Goal: Information Seeking & Learning: Learn about a topic

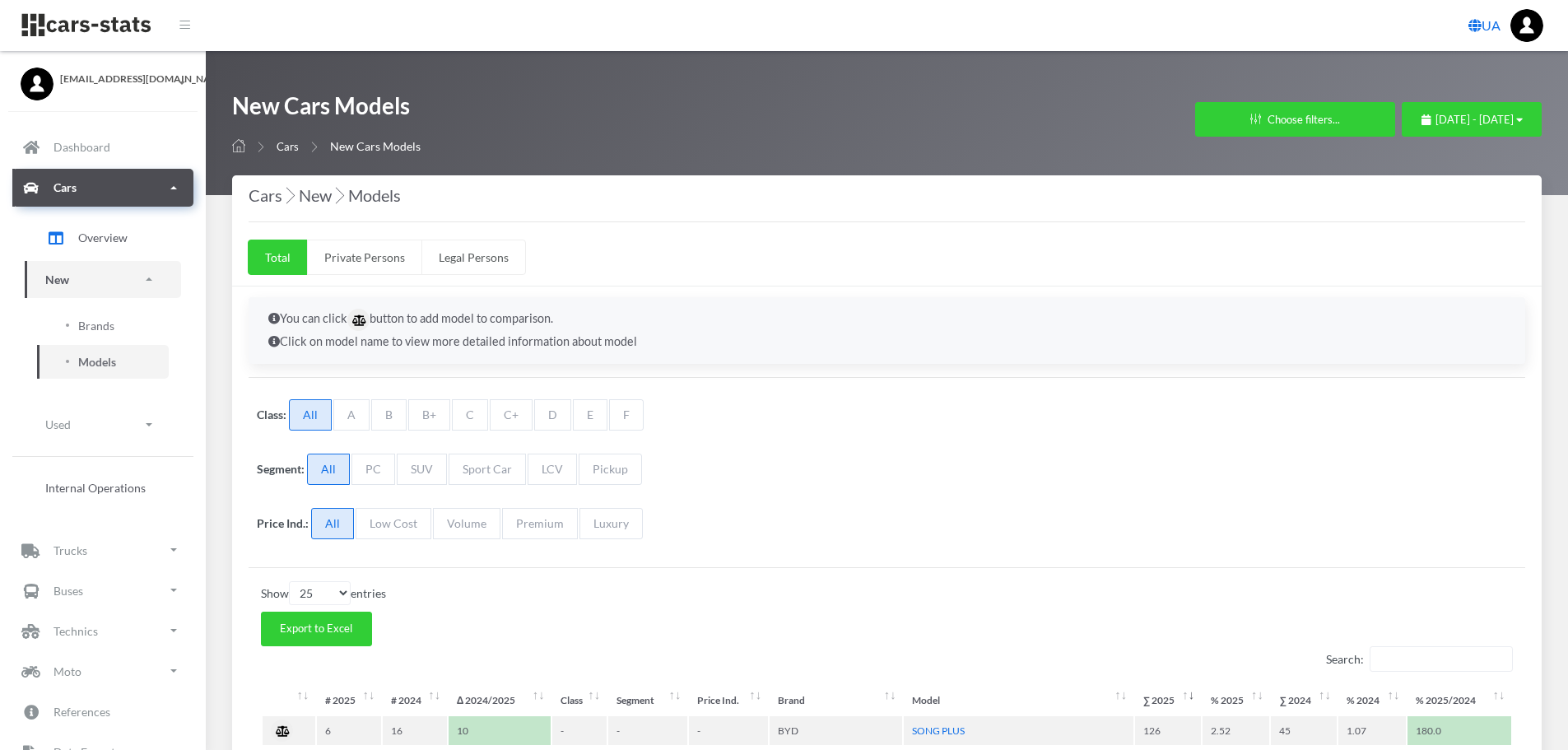
select select "25"
select select "BYD"
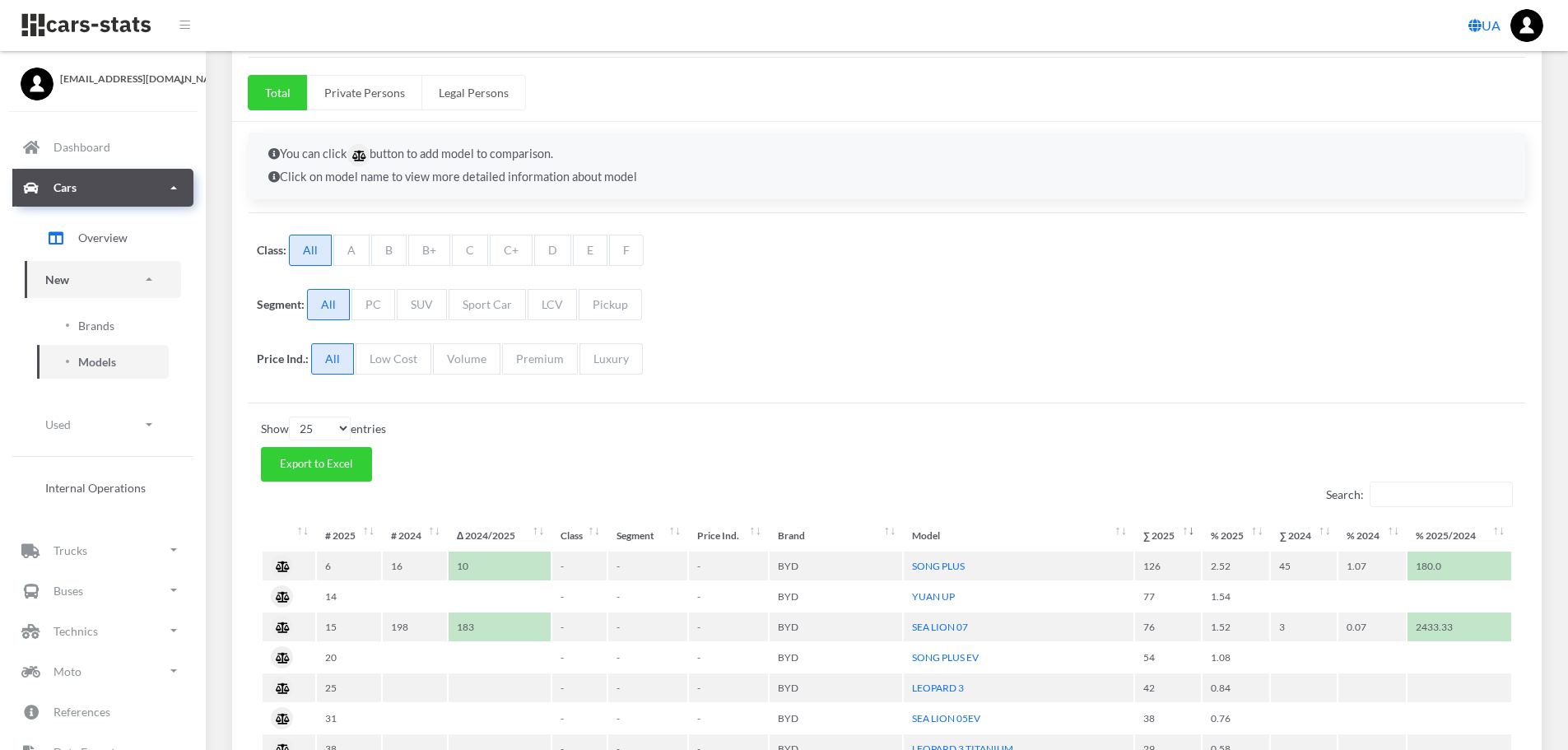
scroll to position [12, 12]
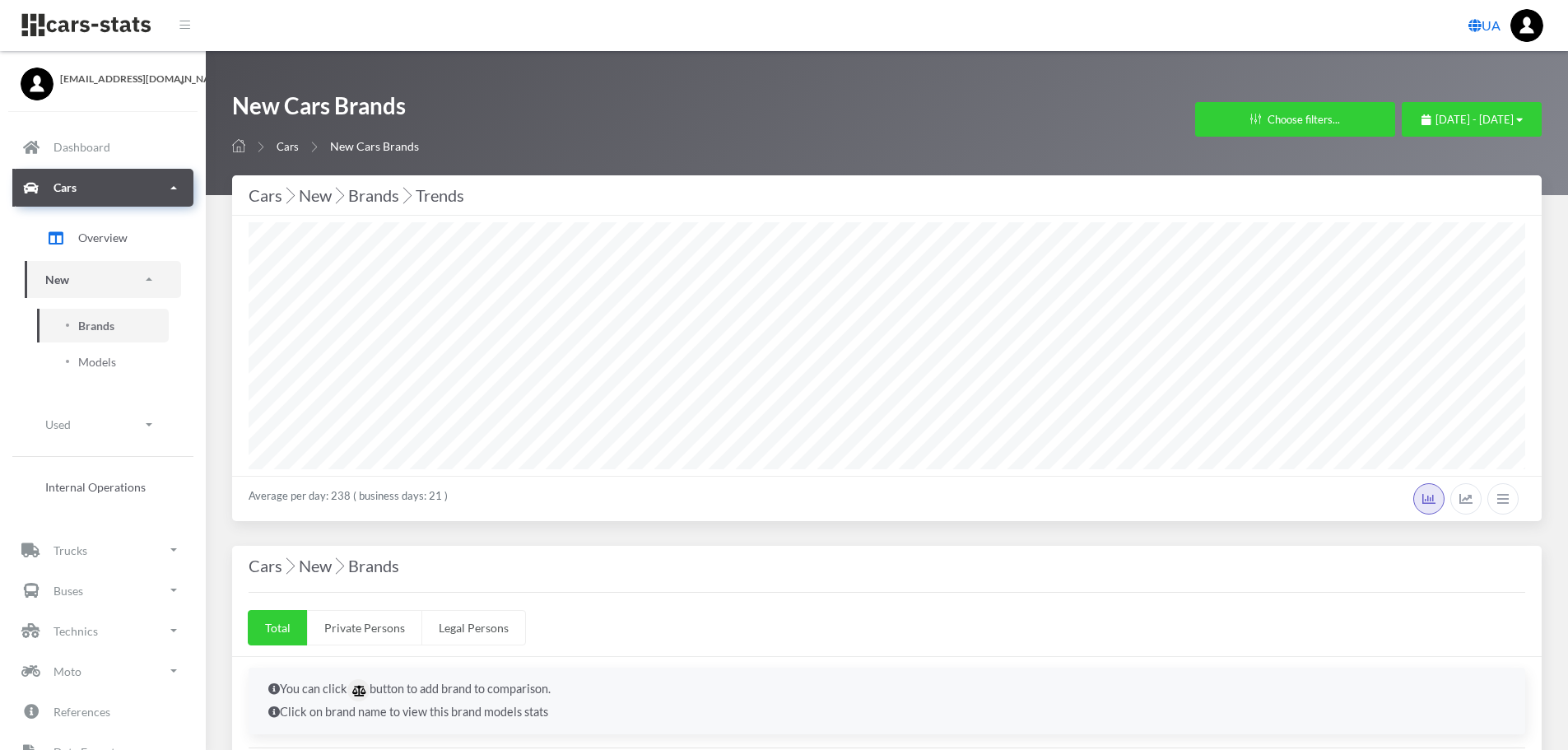
select select "25"
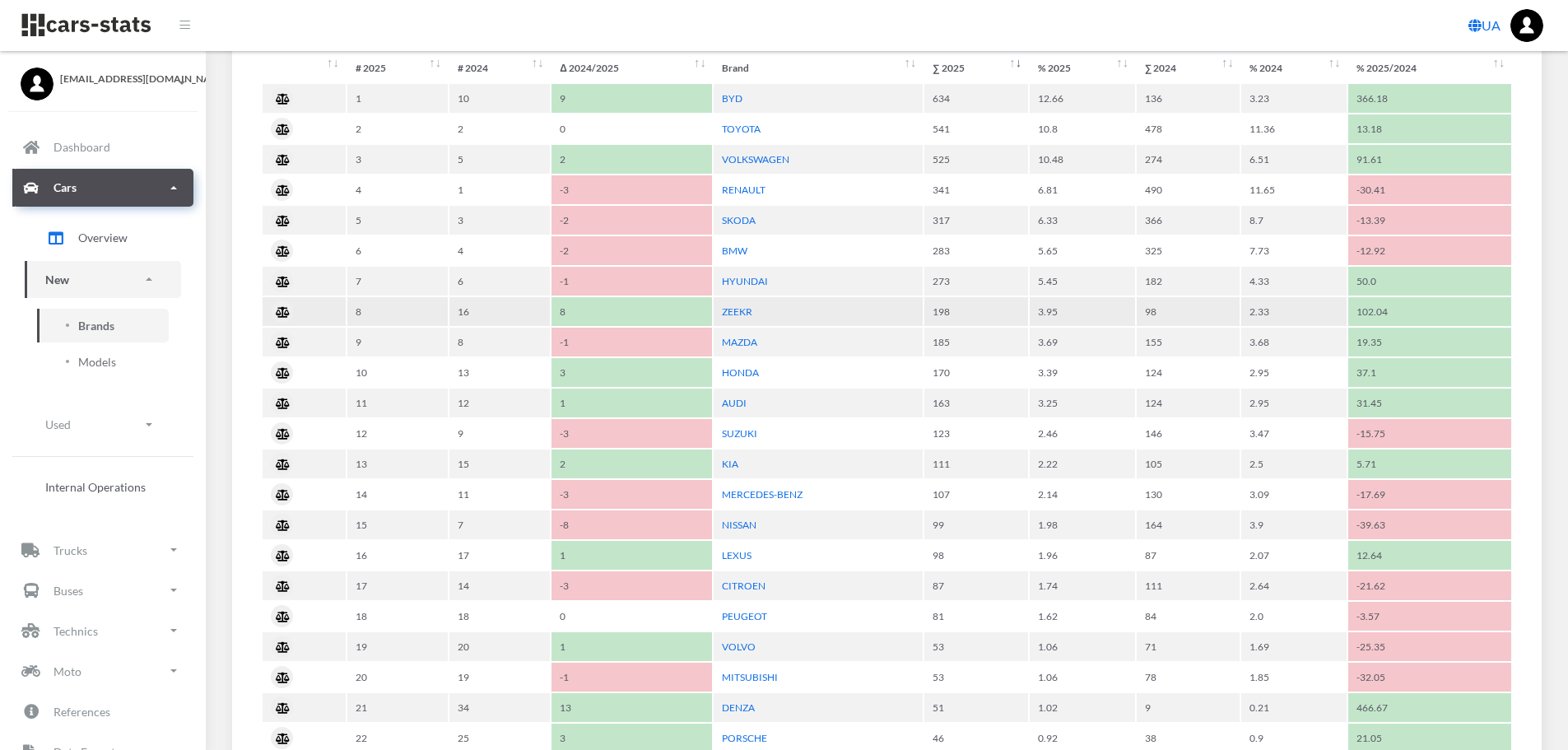
scroll to position [823, 0]
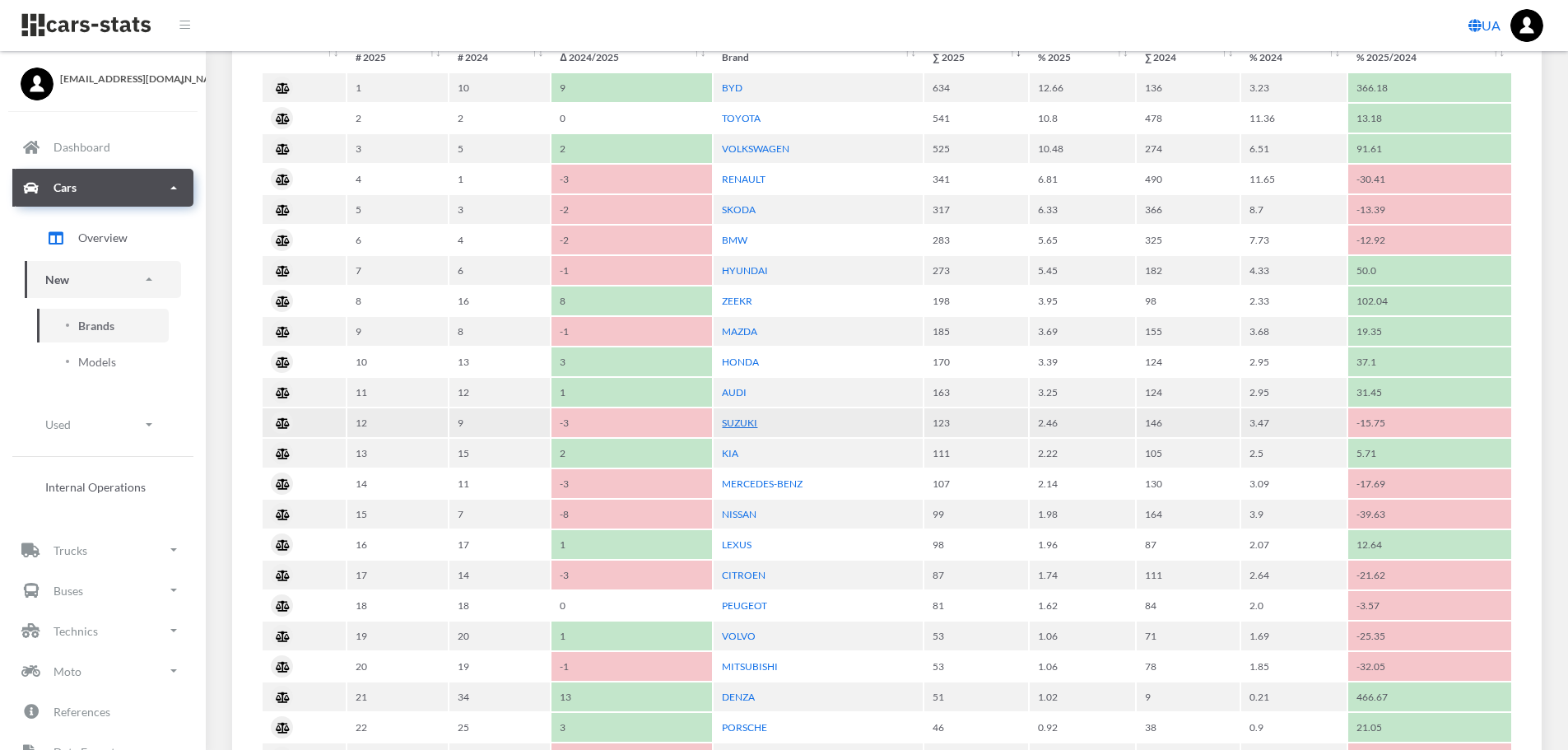
click at [730, 419] on link "SUZUKI" at bounding box center [739, 422] width 35 height 12
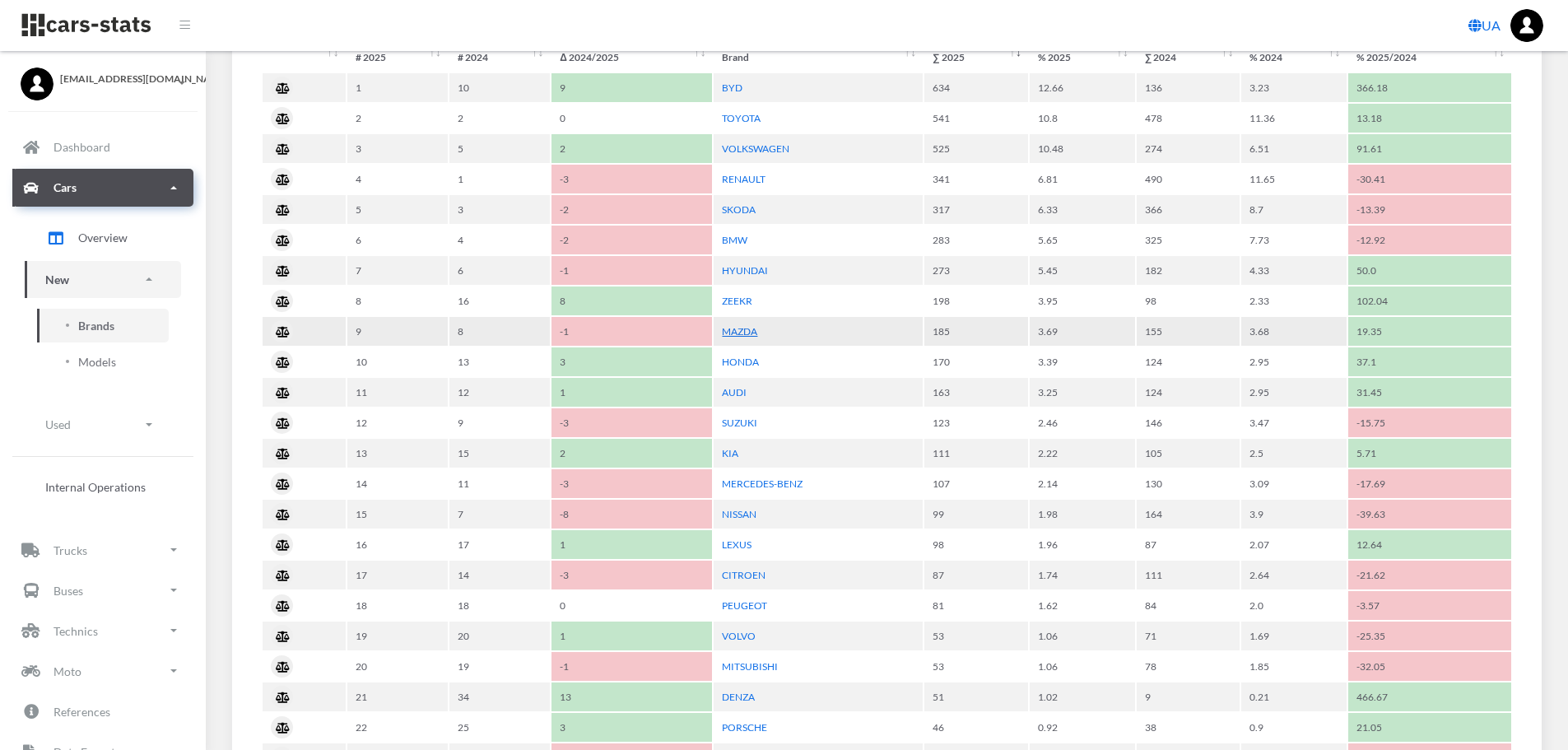
click at [749, 336] on link "MAZDA" at bounding box center [739, 331] width 35 height 12
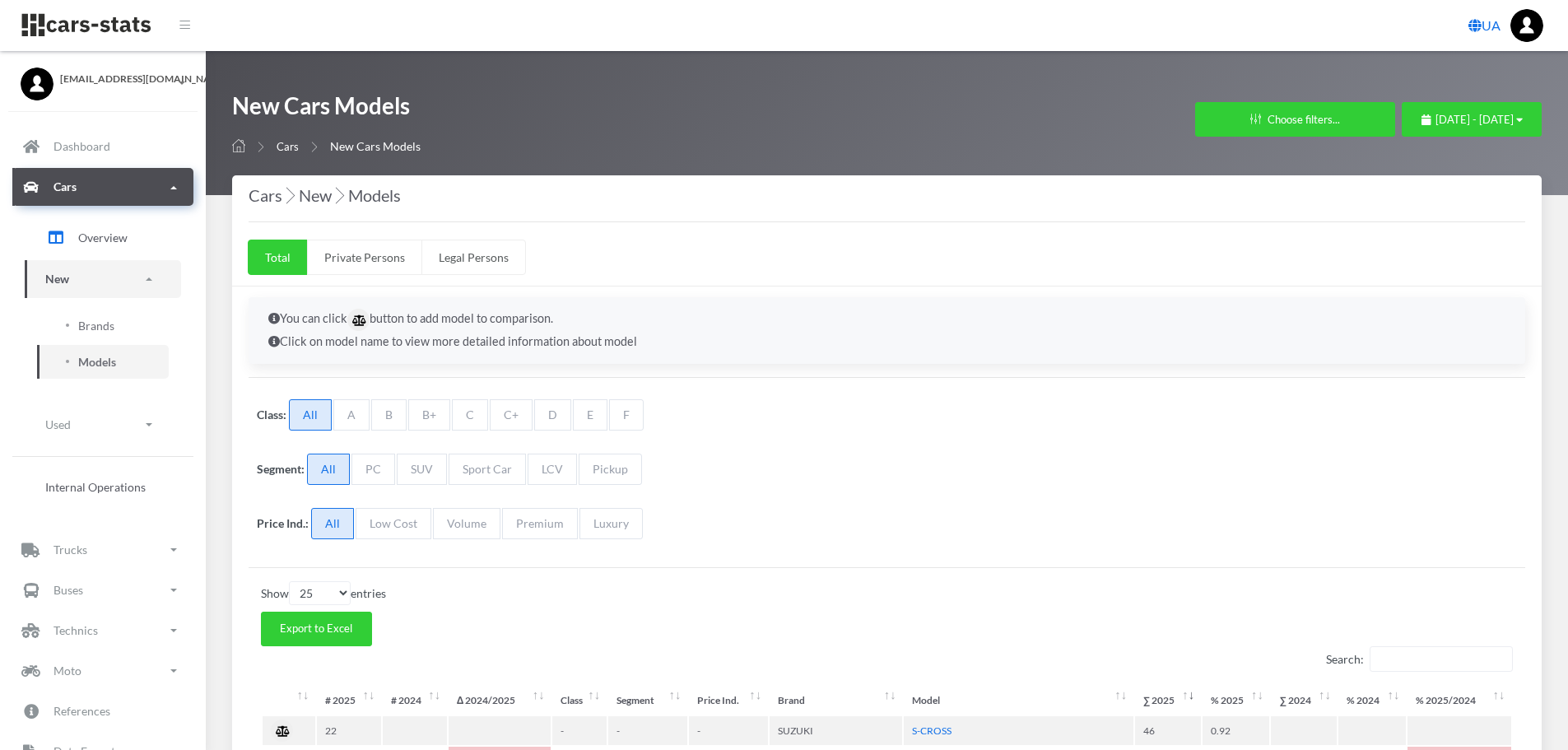
select select "25"
select select "SUZUKI"
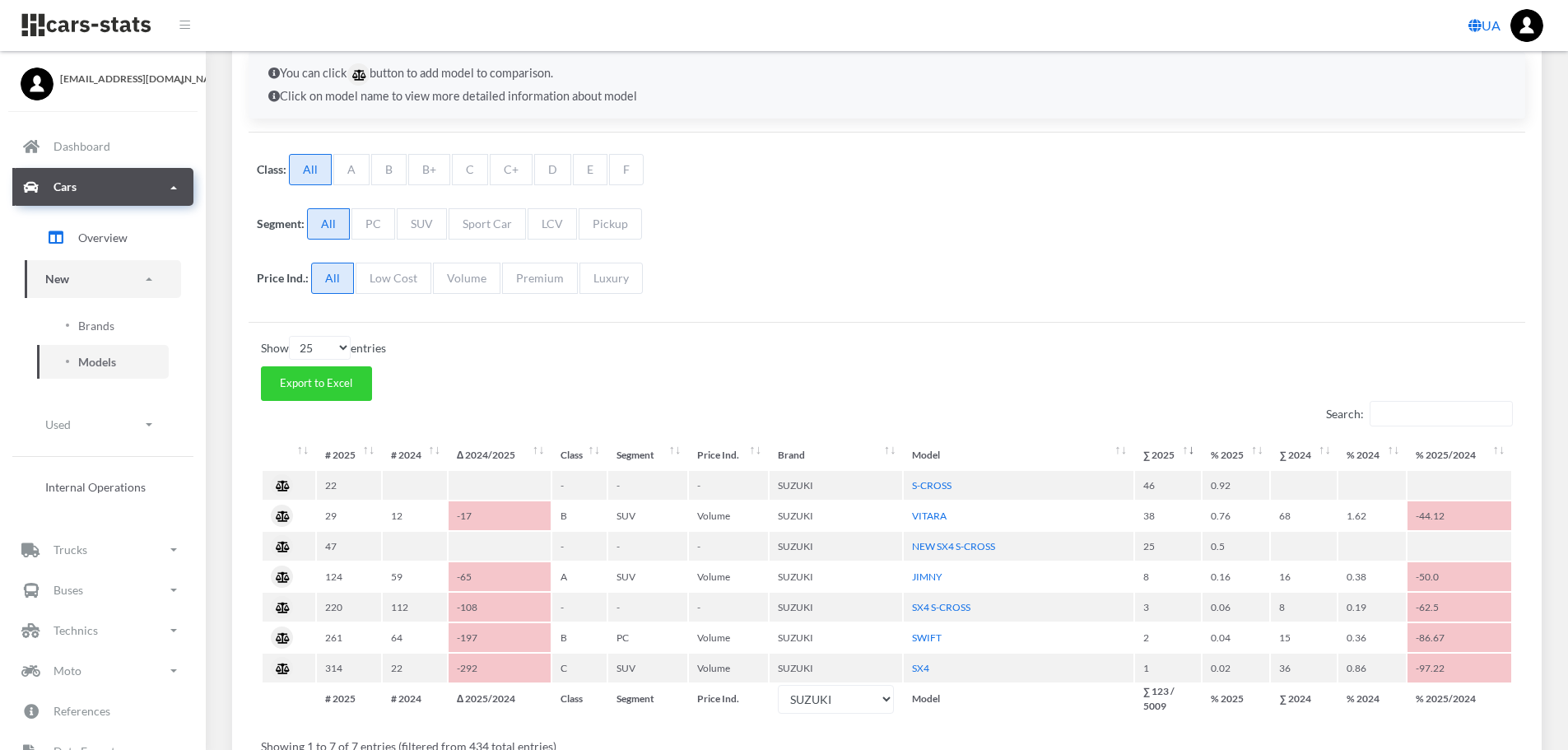
scroll to position [12, 12]
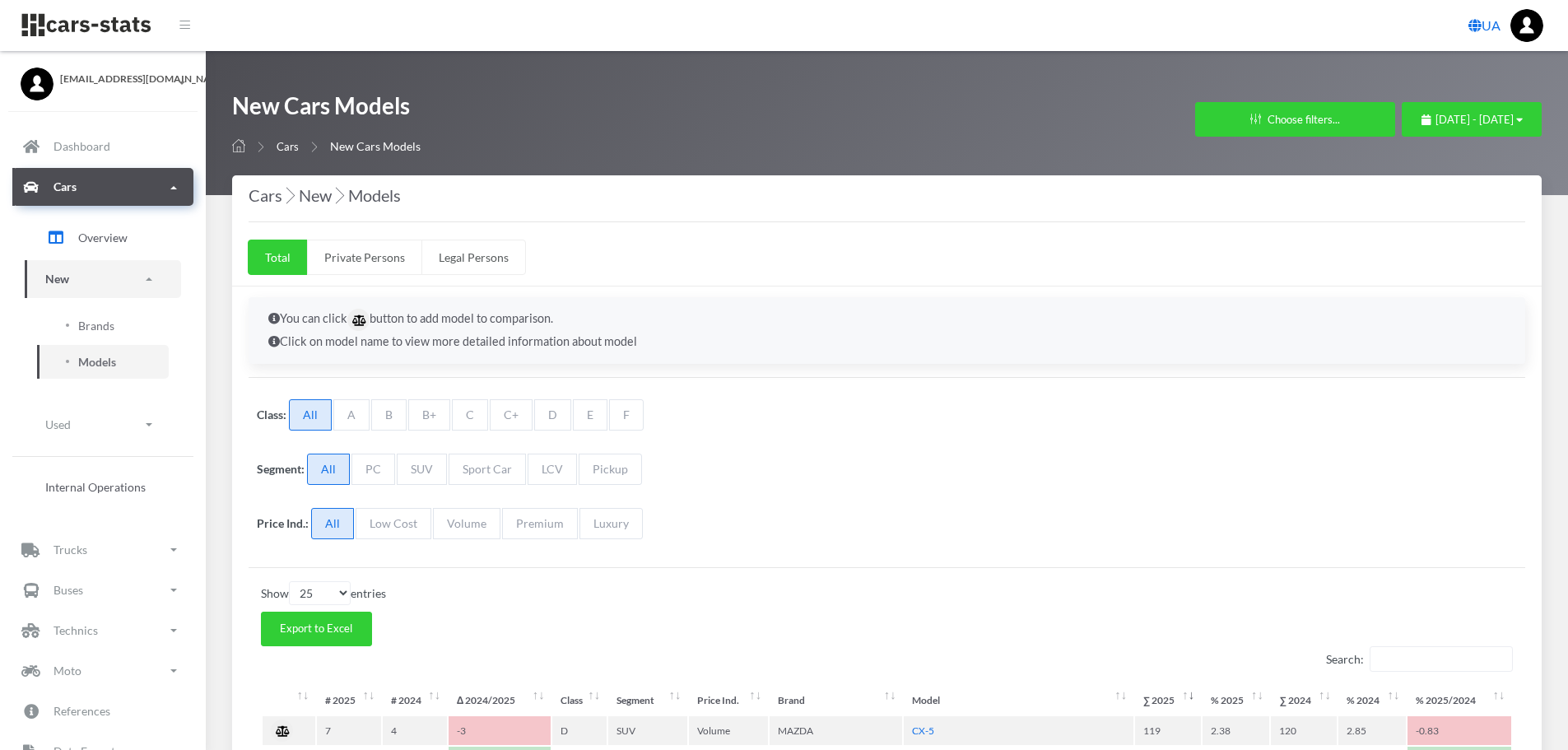
select select "25"
select select "MAZDA"
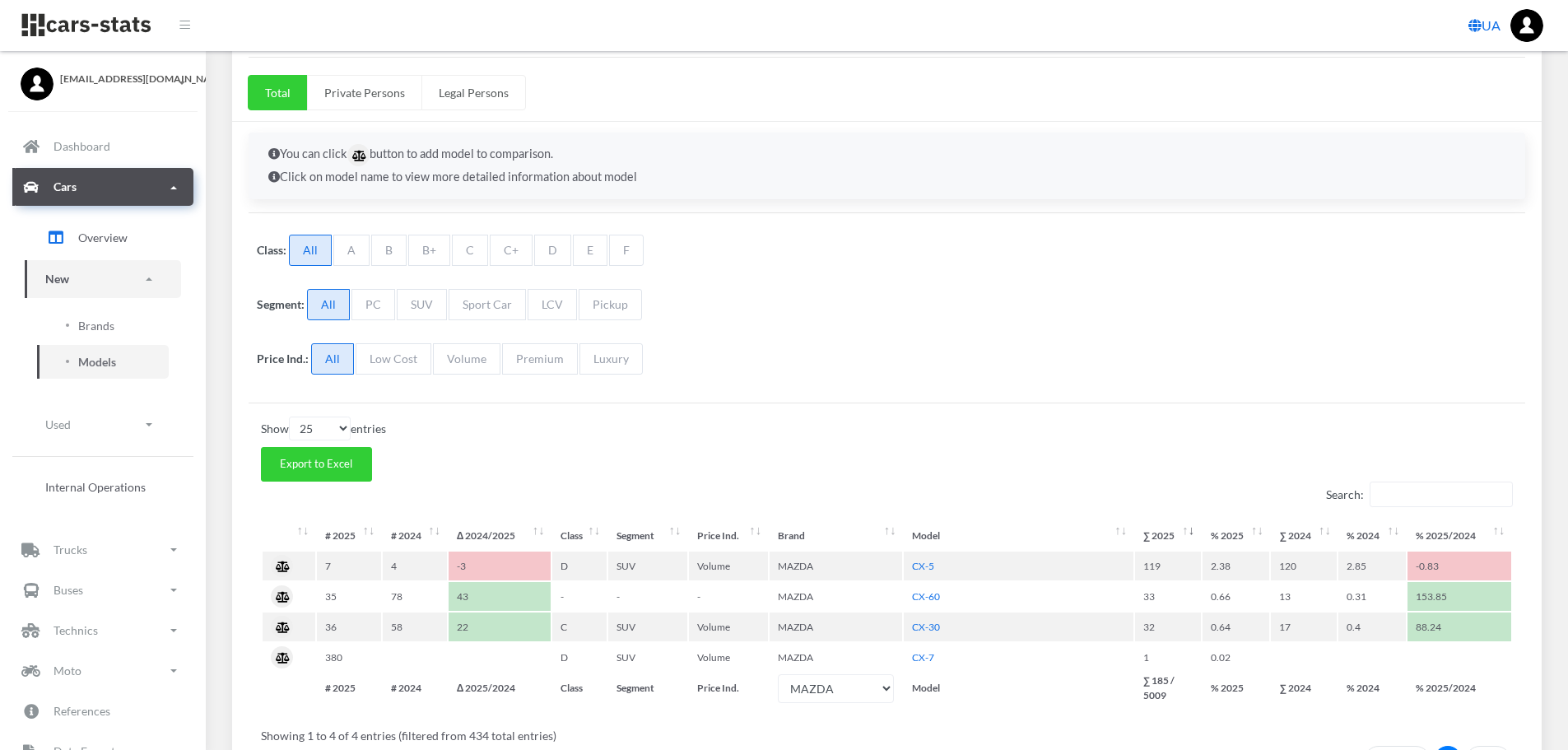
scroll to position [282, 0]
